Goal: Transaction & Acquisition: Purchase product/service

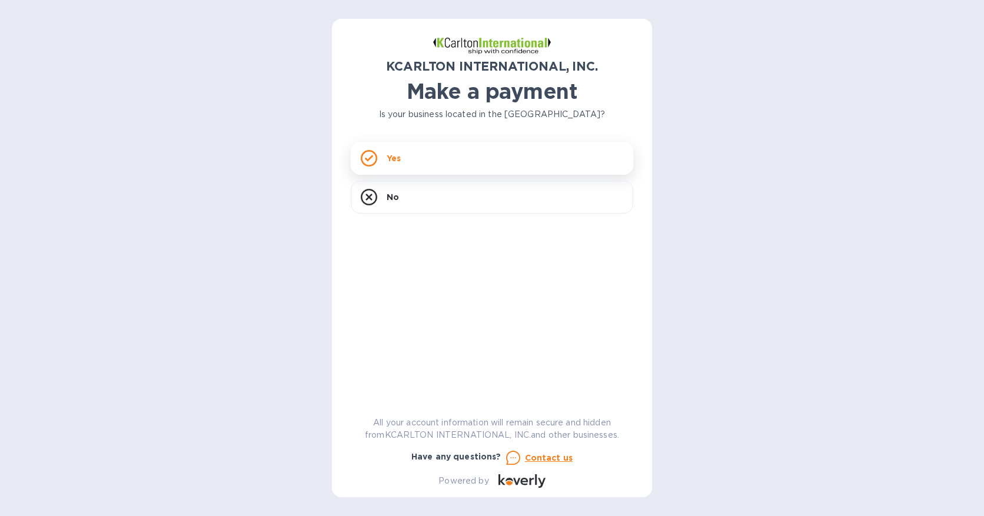
click at [365, 160] on icon at bounding box center [369, 158] width 16 height 16
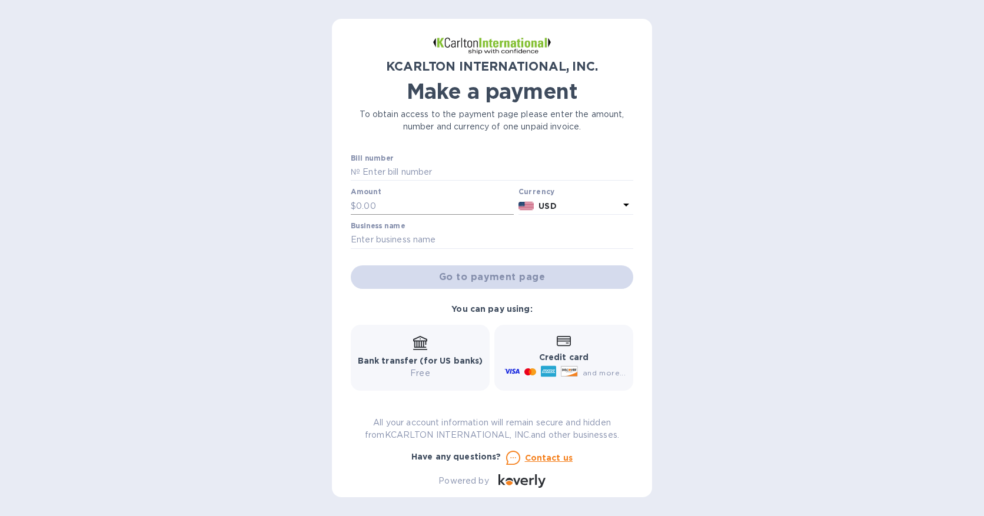
click at [389, 209] on input "text" at bounding box center [435, 206] width 158 height 18
click at [381, 169] on input "text" at bounding box center [496, 173] width 273 height 18
type input "65250132-1"
click at [380, 209] on input "text" at bounding box center [435, 206] width 158 height 18
type input "1,353.00"
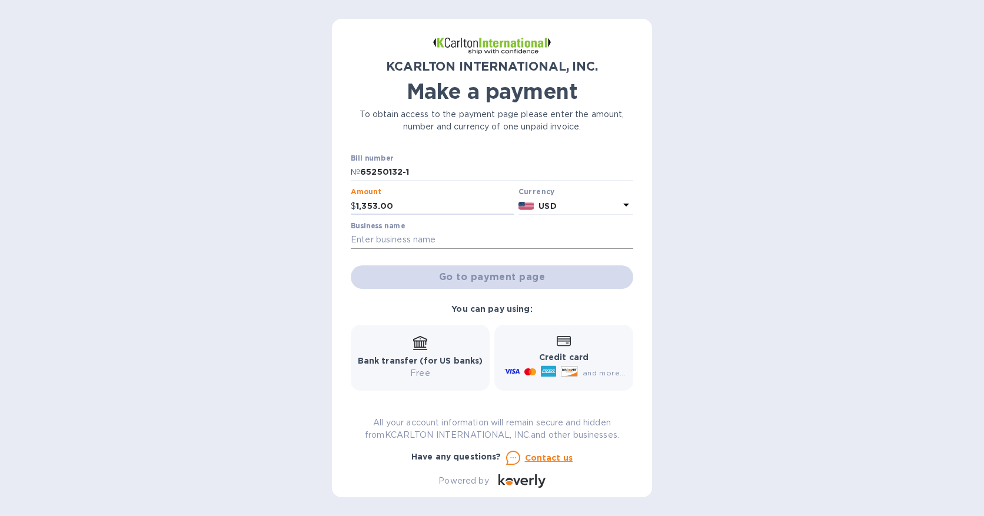
click at [386, 242] on input "text" at bounding box center [492, 240] width 282 height 18
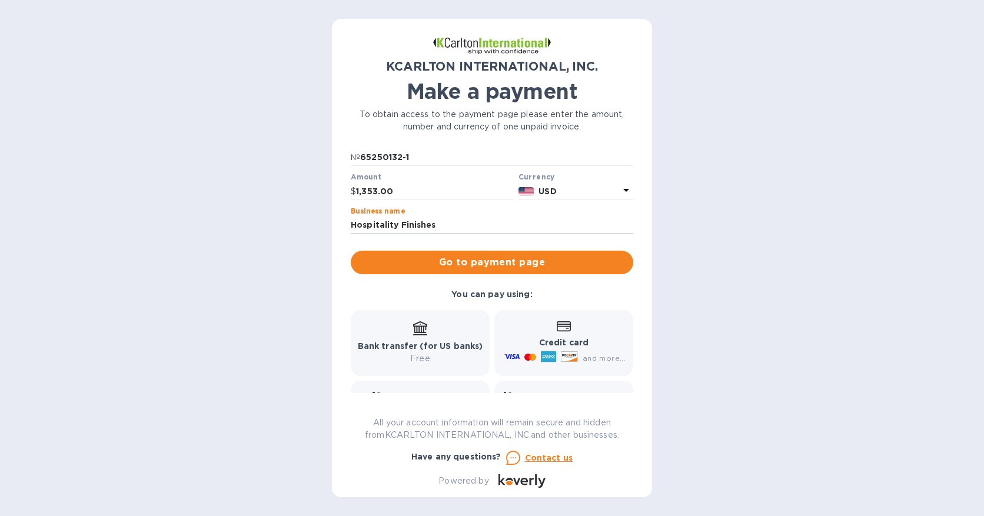
scroll to position [75, 0]
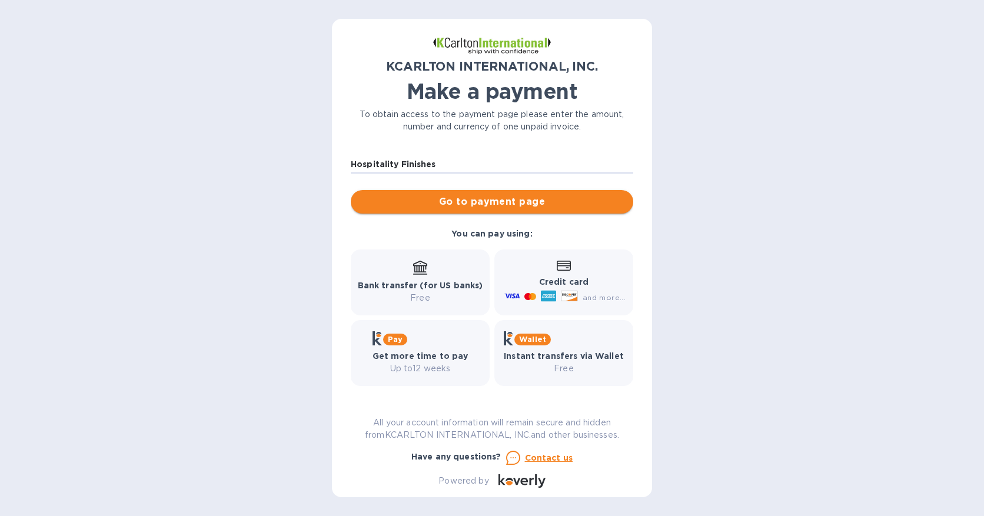
type input "Hospitality Finishes"
click at [494, 202] on span "Go to payment page" at bounding box center [492, 202] width 264 height 14
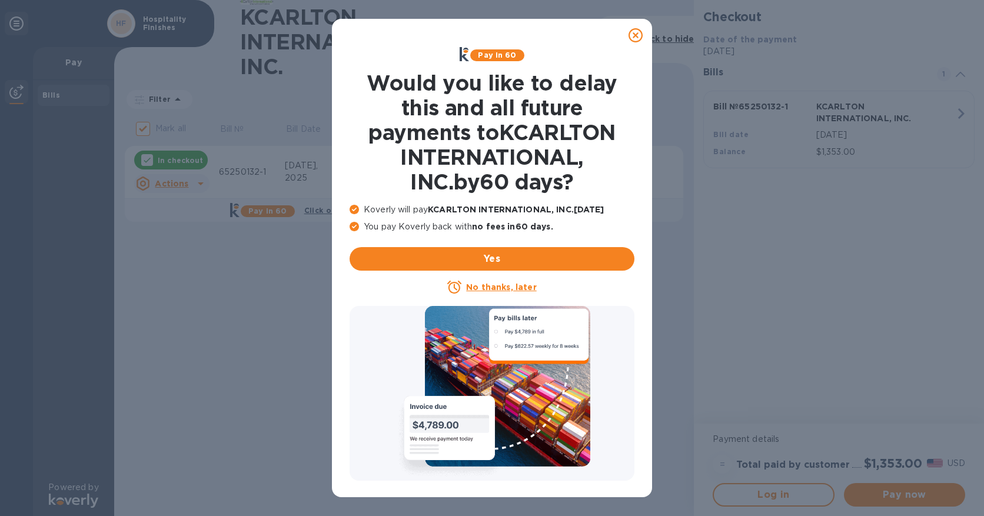
click at [510, 290] on u "No thanks, later" at bounding box center [501, 286] width 70 height 9
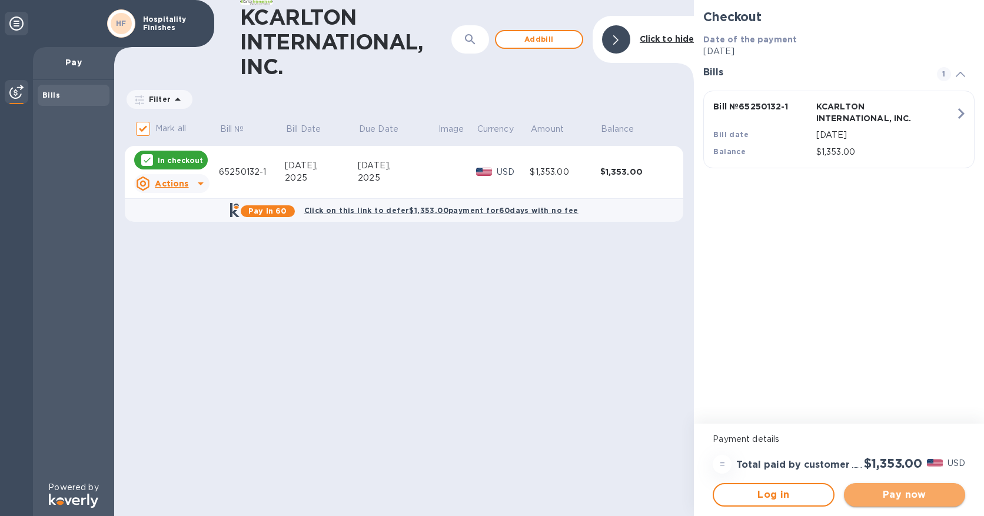
click at [889, 493] on span "Pay now" at bounding box center [904, 495] width 102 height 14
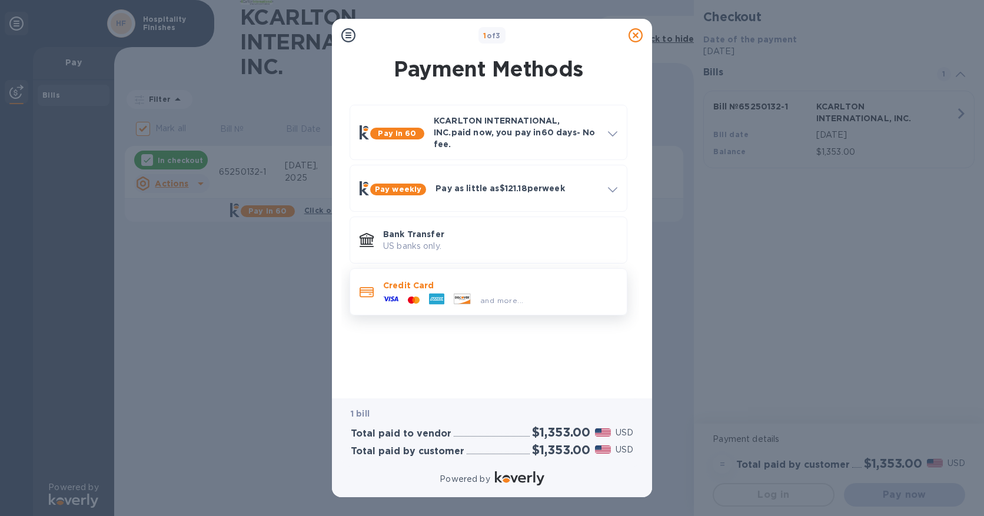
click at [409, 282] on p "Credit Card" at bounding box center [500, 285] width 234 height 12
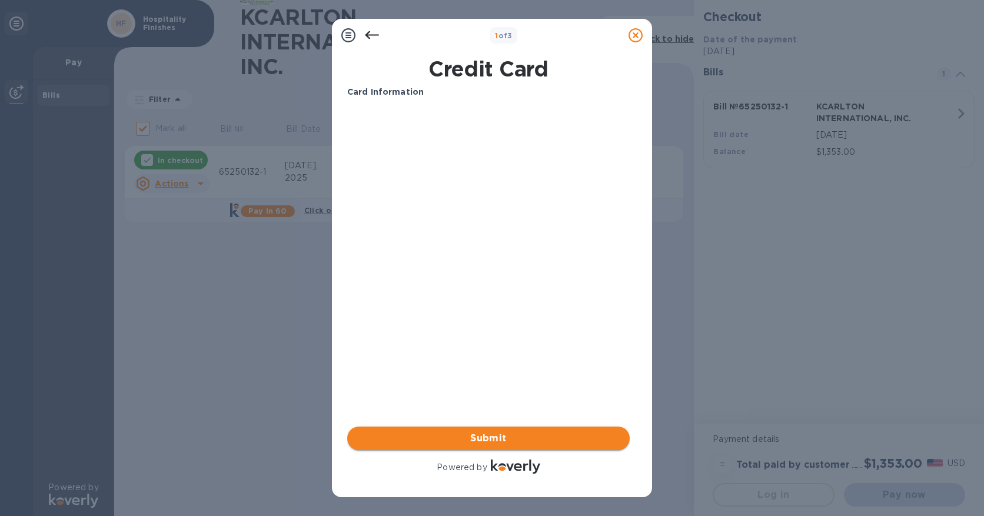
click at [443, 438] on span "Submit" at bounding box center [488, 438] width 264 height 14
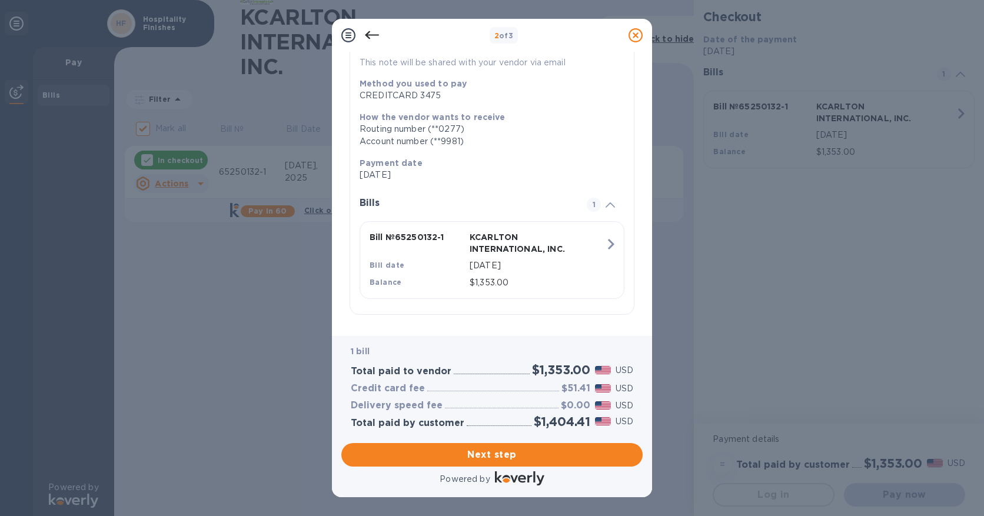
scroll to position [148, 0]
click at [489, 455] on span "Next step" at bounding box center [492, 455] width 282 height 14
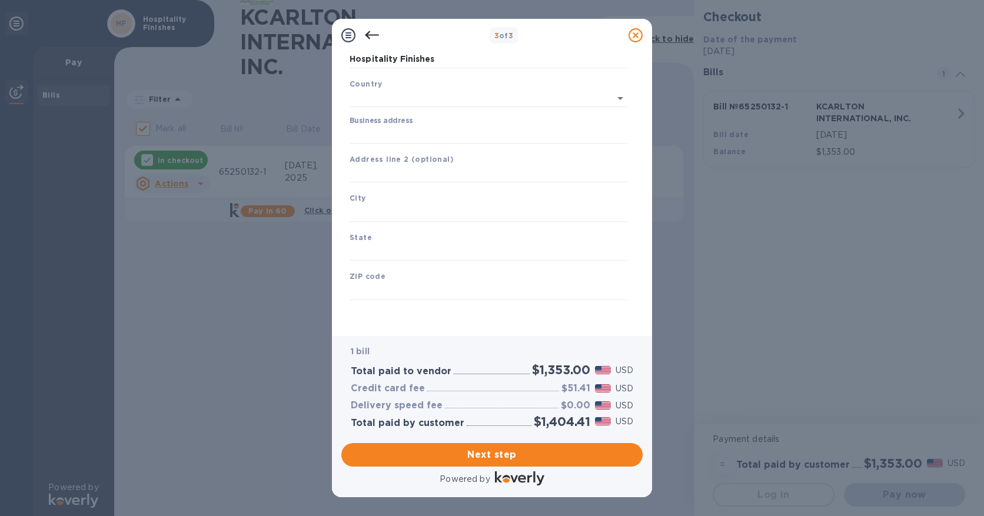
type input "[GEOGRAPHIC_DATA]"
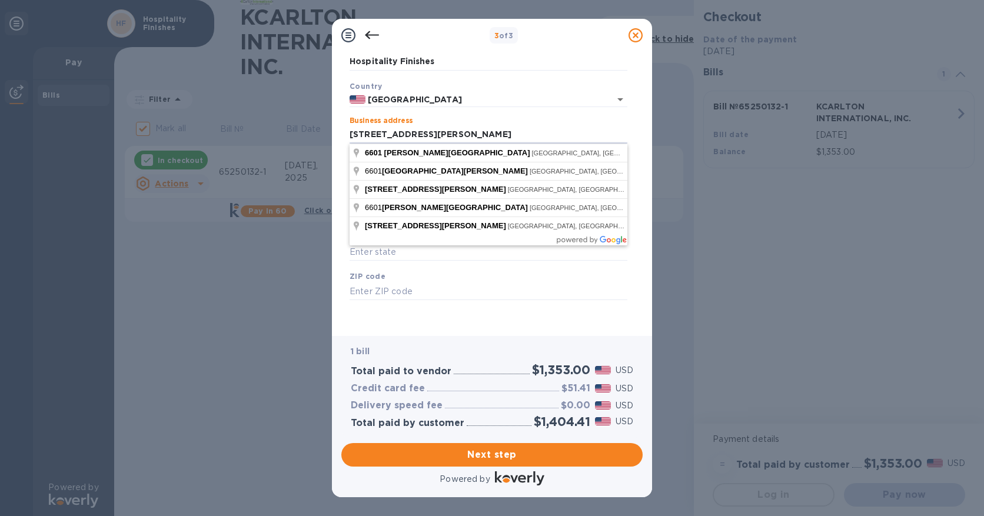
type input "[STREET_ADDRESS][PERSON_NAME]"
type input "[GEOGRAPHIC_DATA]"
type input "FL"
type input "33073"
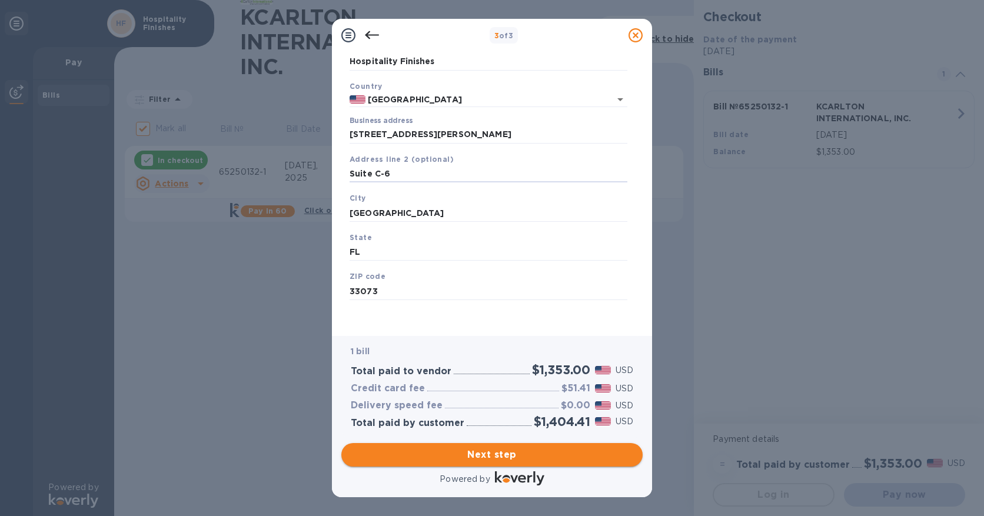
type input "Suite C-6"
click at [469, 456] on span "Next step" at bounding box center [492, 455] width 282 height 14
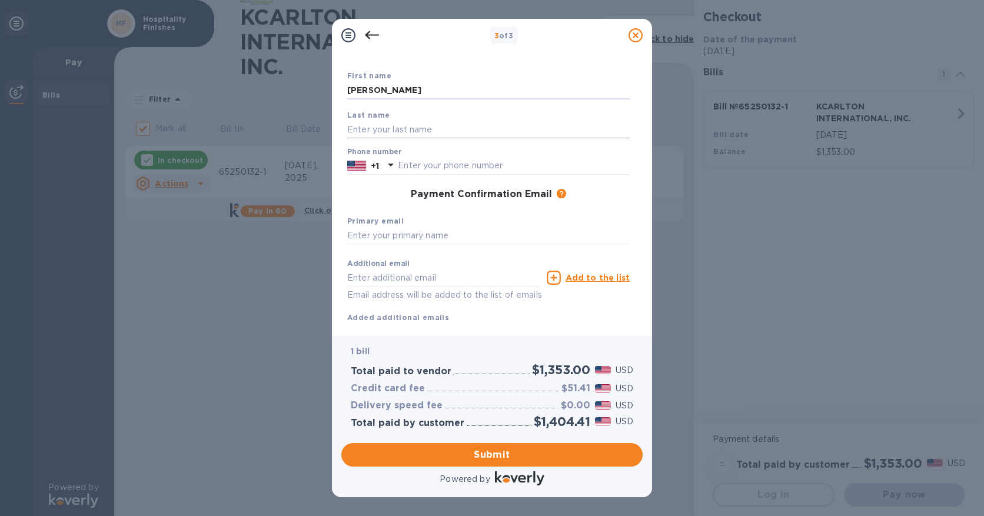
type input "[PERSON_NAME]"
type input "8"
type input "9543024938"
type input "[PERSON_NAME][EMAIL_ADDRESS][DOMAIN_NAME]"
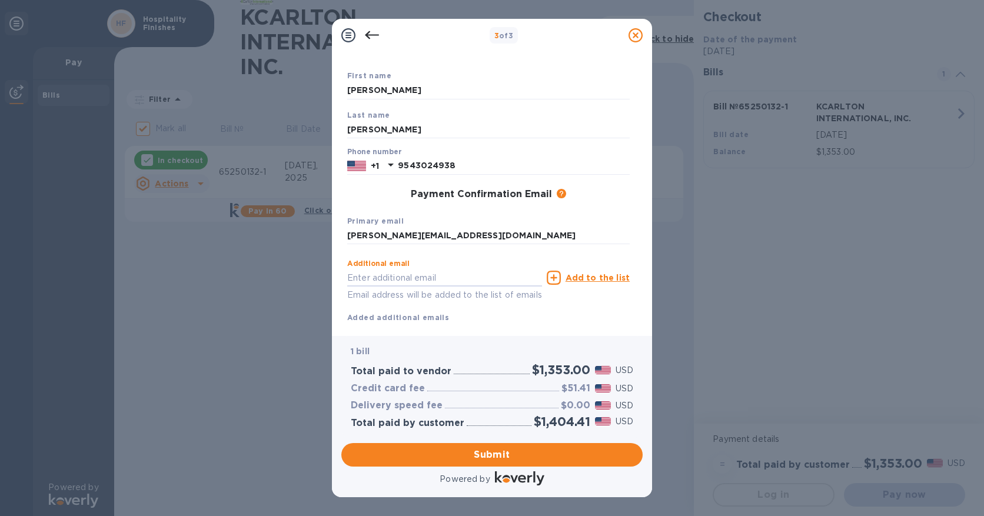
click at [596, 316] on div "Additional email Email address will be added to the list of emails Add to the l…" at bounding box center [488, 289] width 282 height 70
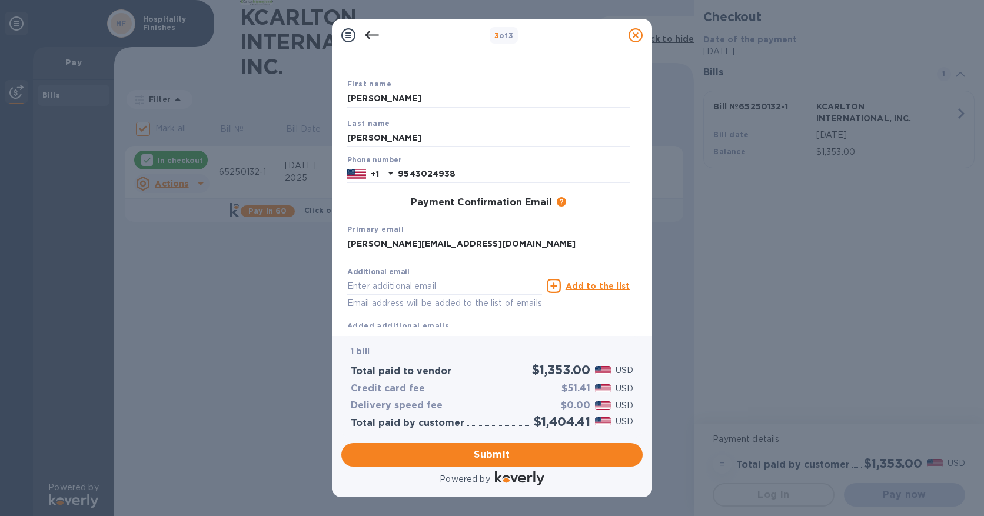
scroll to position [64, 0]
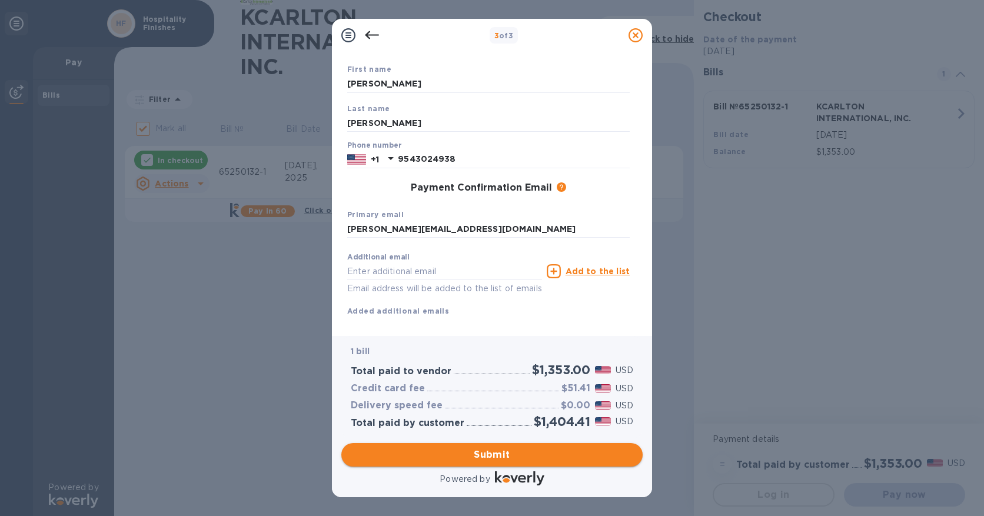
click at [439, 458] on span "Submit" at bounding box center [492, 455] width 282 height 14
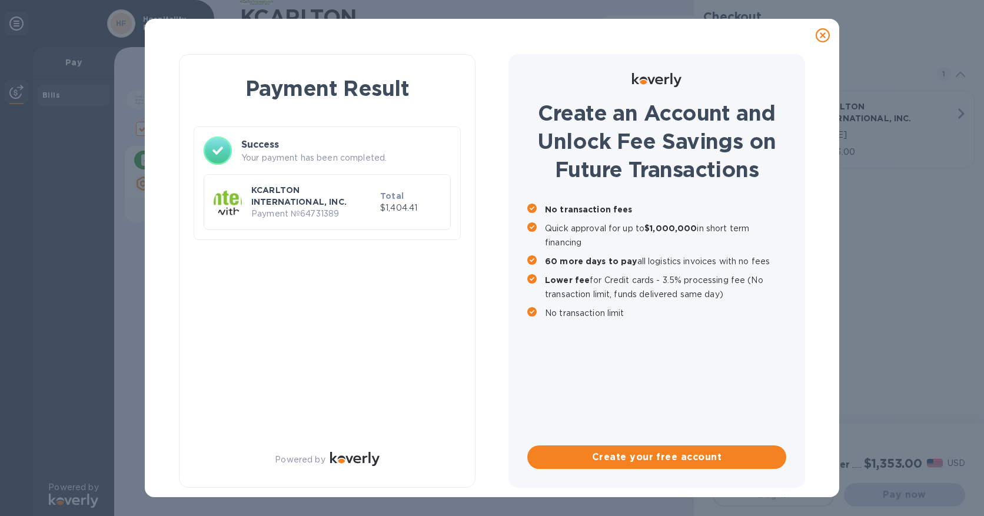
checkbox input "false"
